Goal: Complete application form

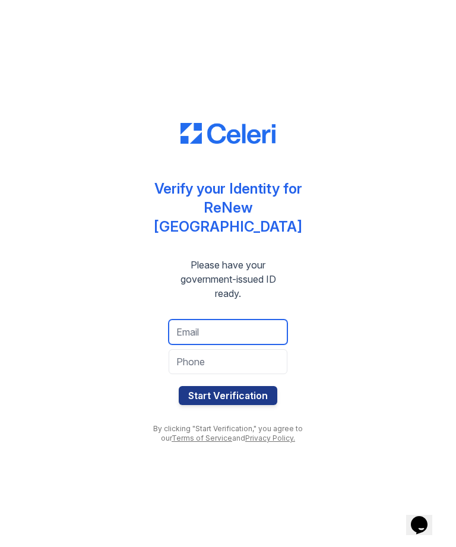
click at [239, 319] on input "email" at bounding box center [228, 331] width 119 height 25
type input "[EMAIL_ADDRESS][DOMAIN_NAME]"
click at [249, 349] on input "tel" at bounding box center [228, 361] width 119 height 25
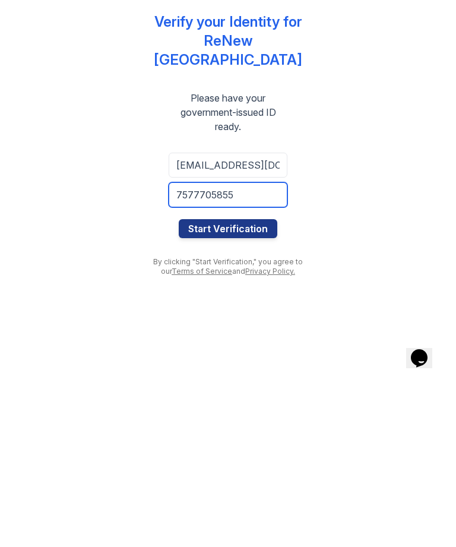
type input "7577705855"
click at [252, 386] on button "Start Verification" at bounding box center [228, 395] width 99 height 19
